Goal: Task Accomplishment & Management: Manage account settings

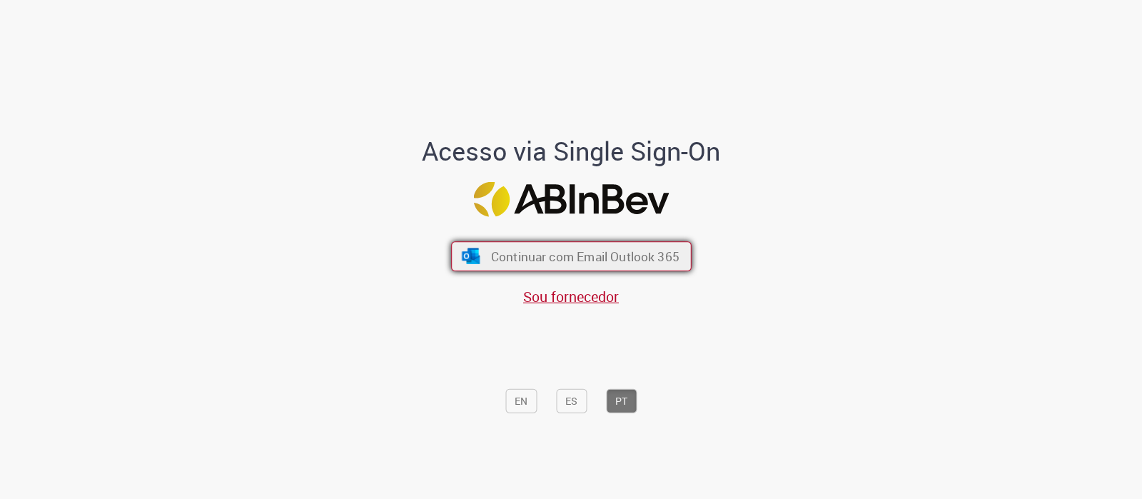
click at [526, 263] on span "Continuar com Email Outlook 365" at bounding box center [585, 256] width 188 height 16
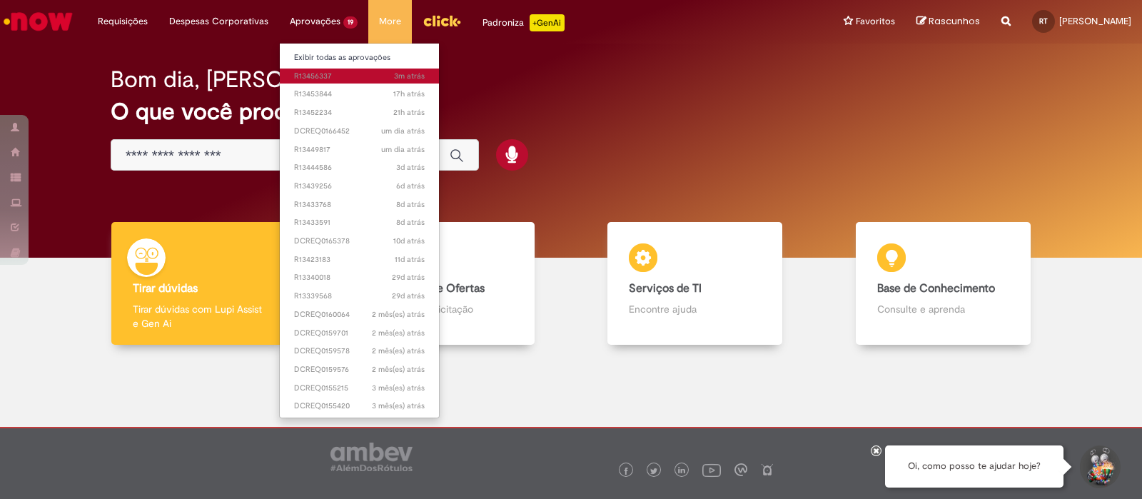
click at [323, 76] on span "3m atrás 3 minutos atrás R13456337" at bounding box center [359, 76] width 131 height 11
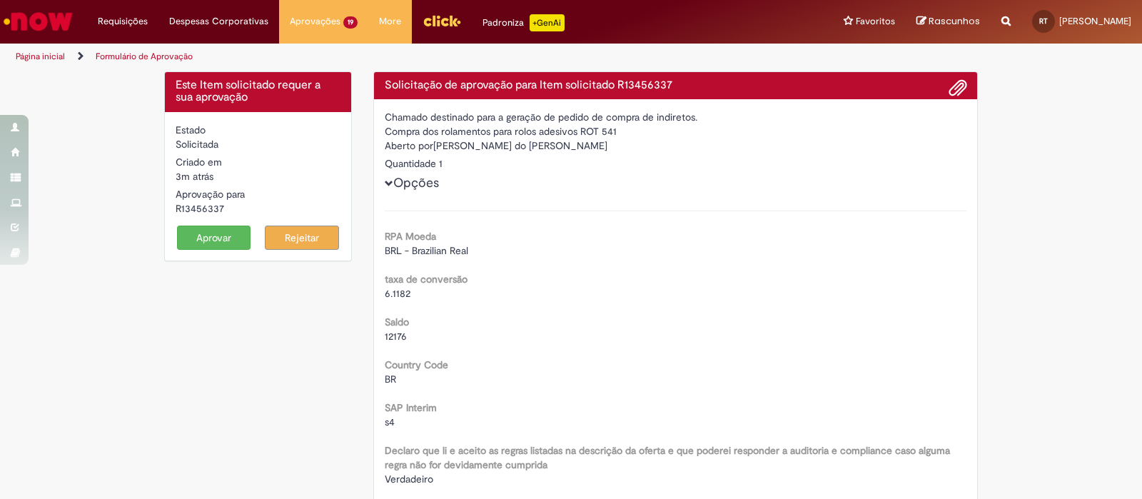
click at [221, 239] on button "Aprovar" at bounding box center [214, 238] width 74 height 24
